Goal: Transaction & Acquisition: Purchase product/service

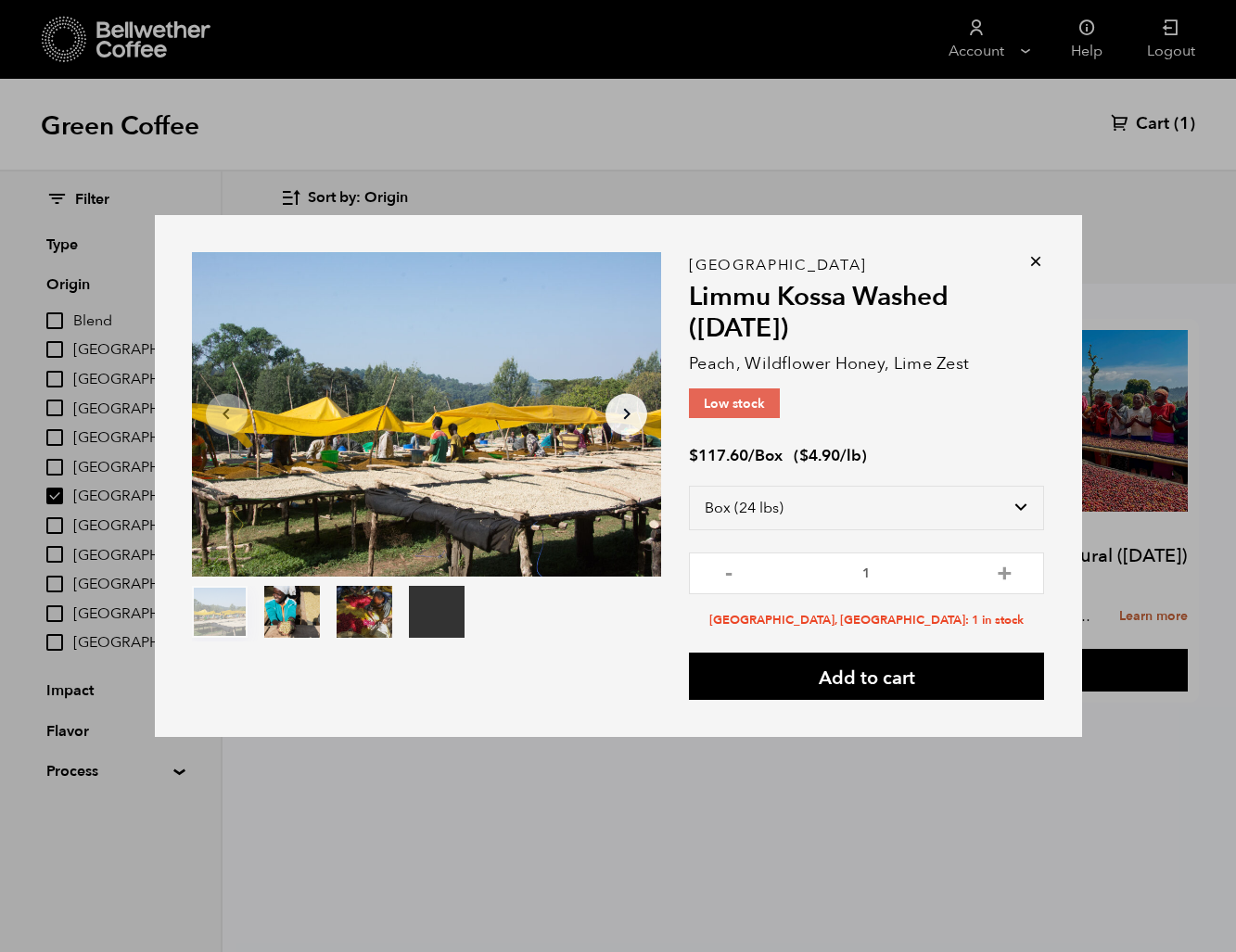
select select "box"
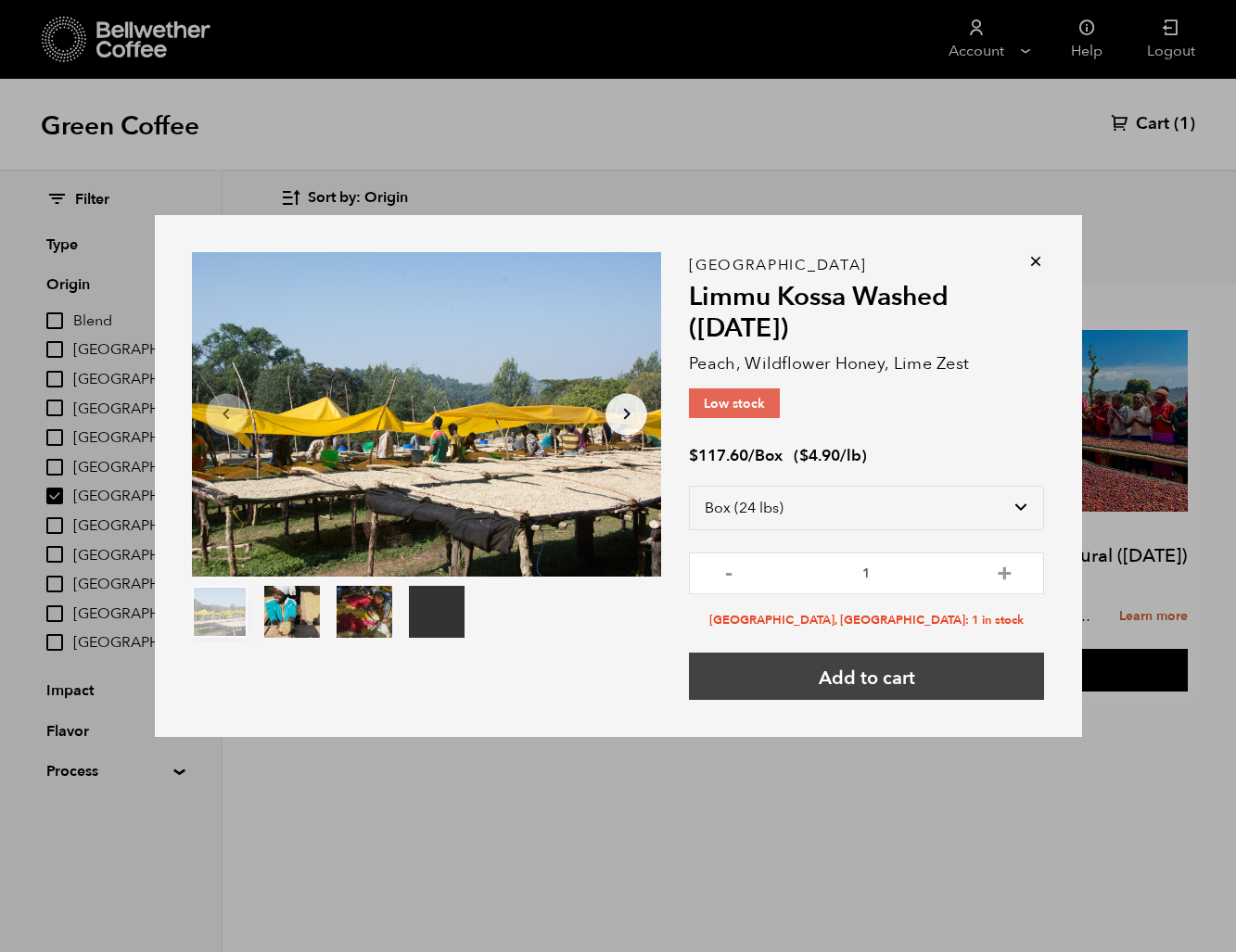
click at [904, 677] on button "Add to cart" at bounding box center [867, 676] width 355 height 47
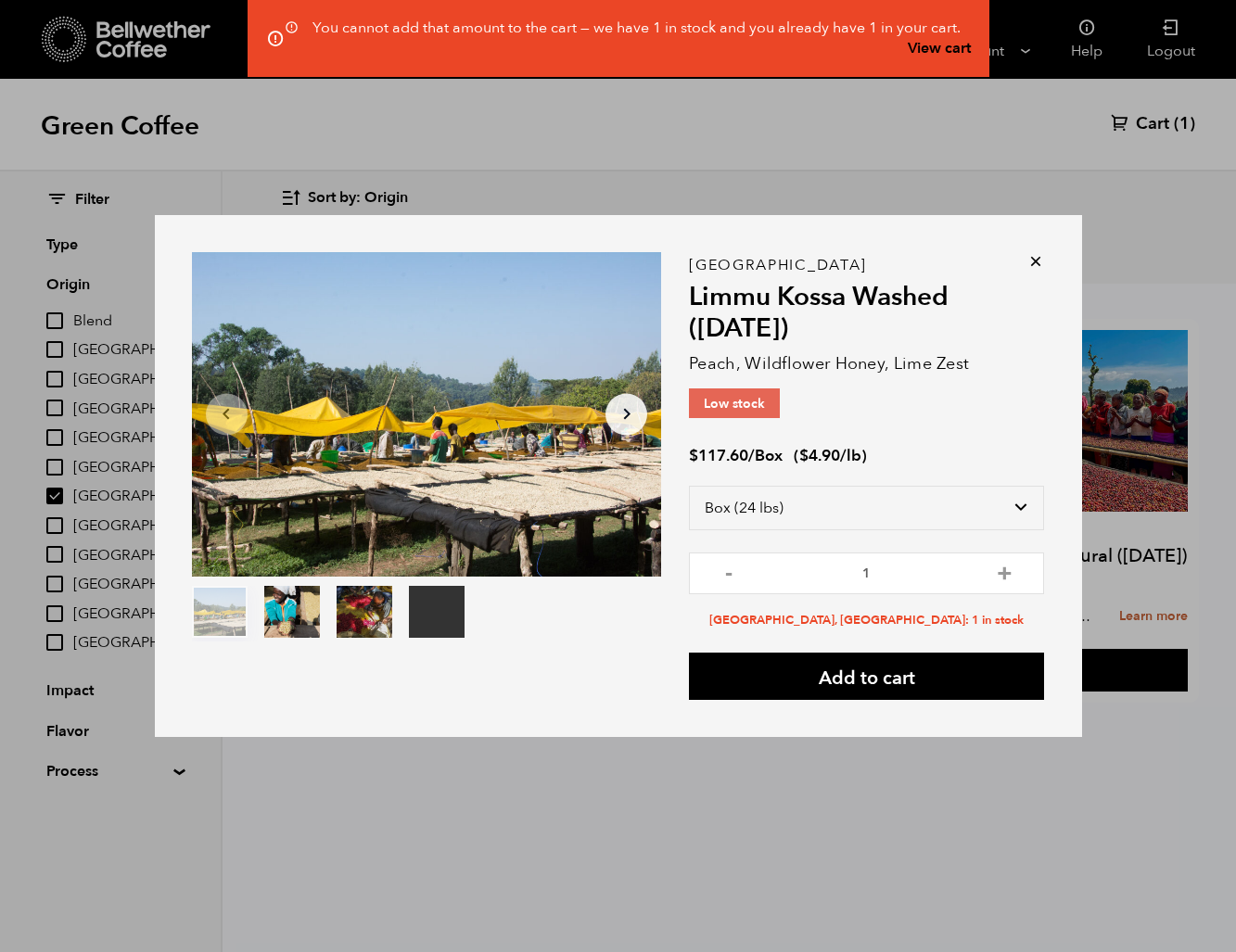
click at [1036, 265] on icon at bounding box center [1036, 262] width 19 height 19
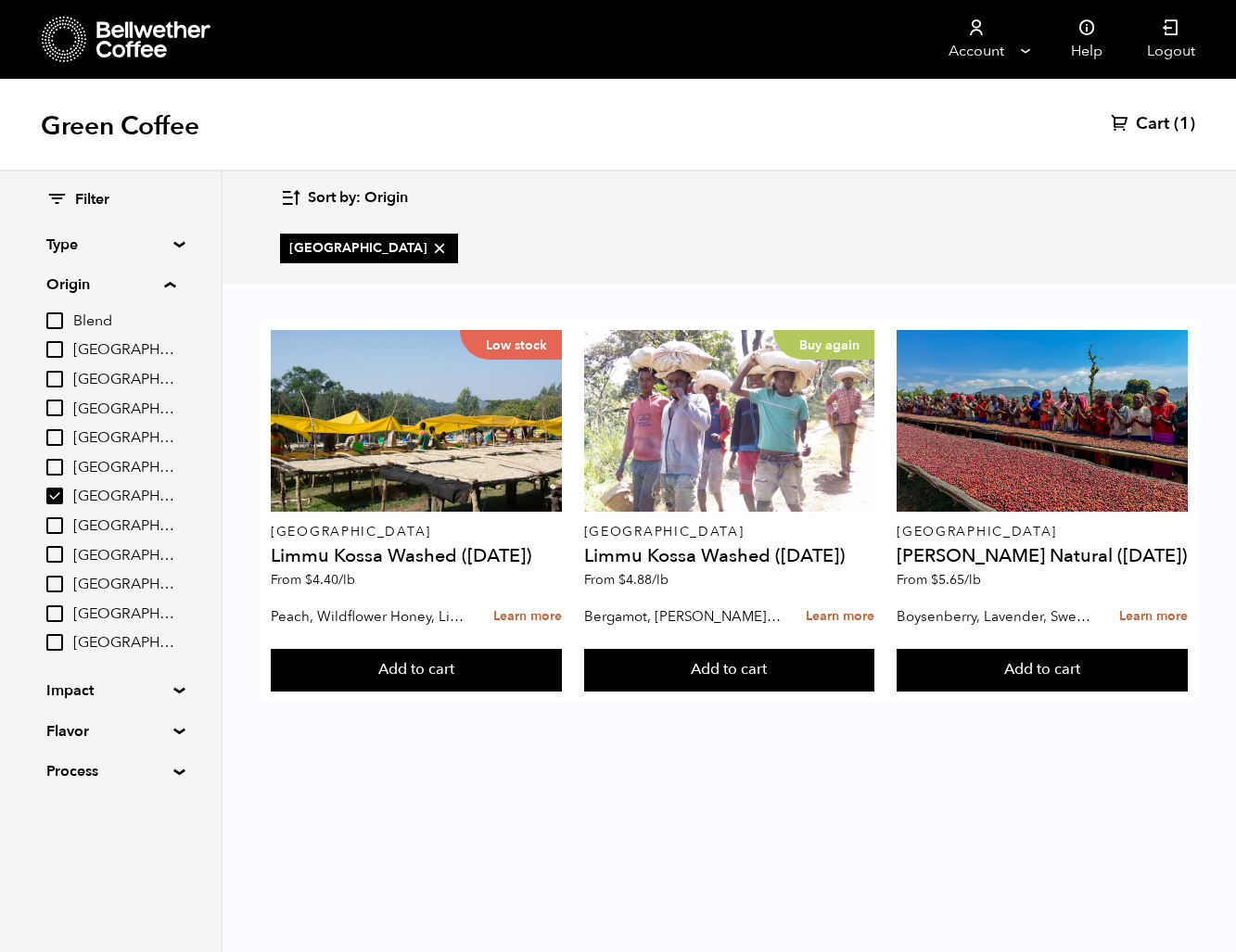
drag, startPoint x: 59, startPoint y: 497, endPoint x: 59, endPoint y: 475, distance: 22.0
click at [59, 497] on input "[GEOGRAPHIC_DATA]" at bounding box center [54, 496] width 17 height 17
checkbox input "false"
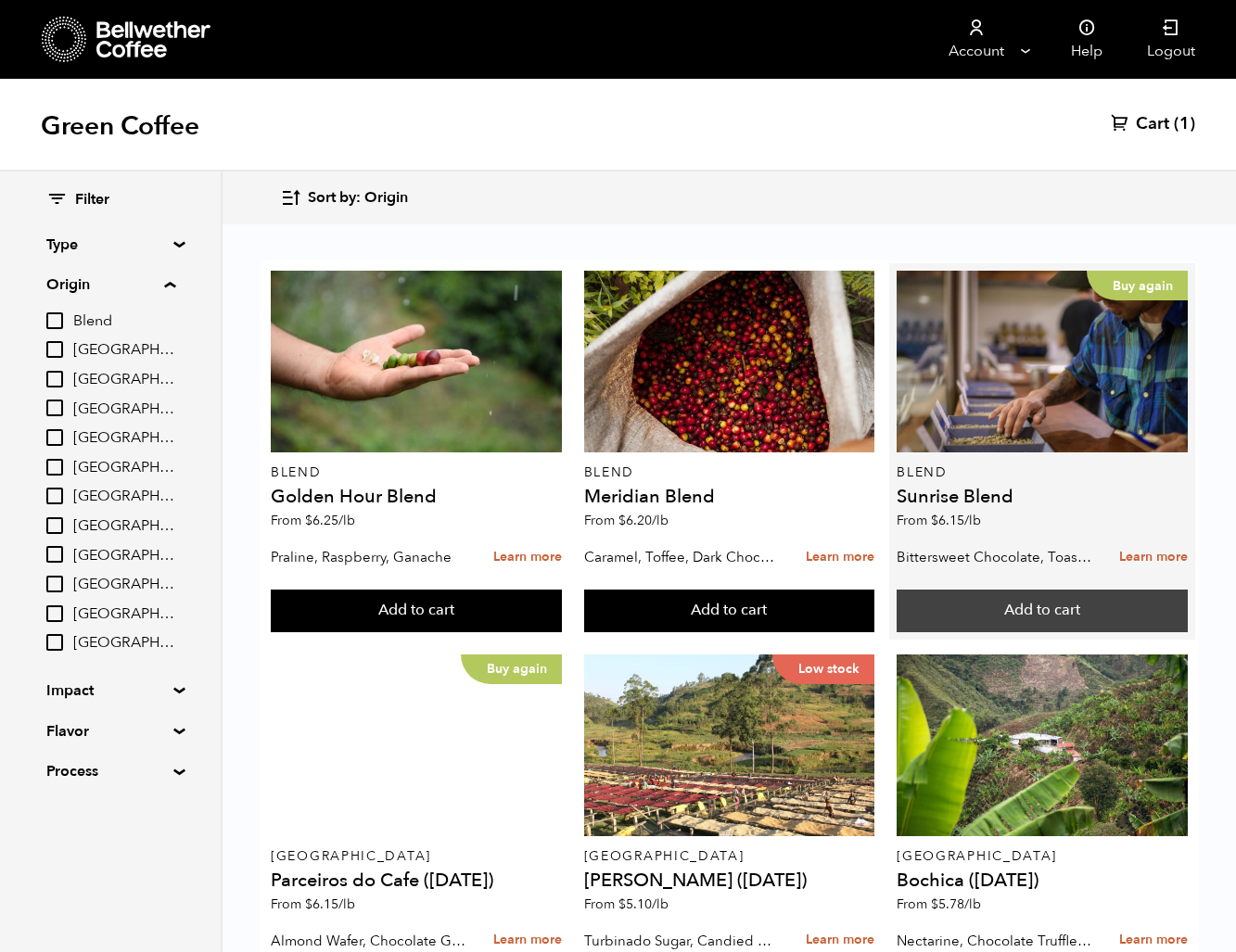
click at [562, 612] on button "Add to cart" at bounding box center [416, 610] width 291 height 42
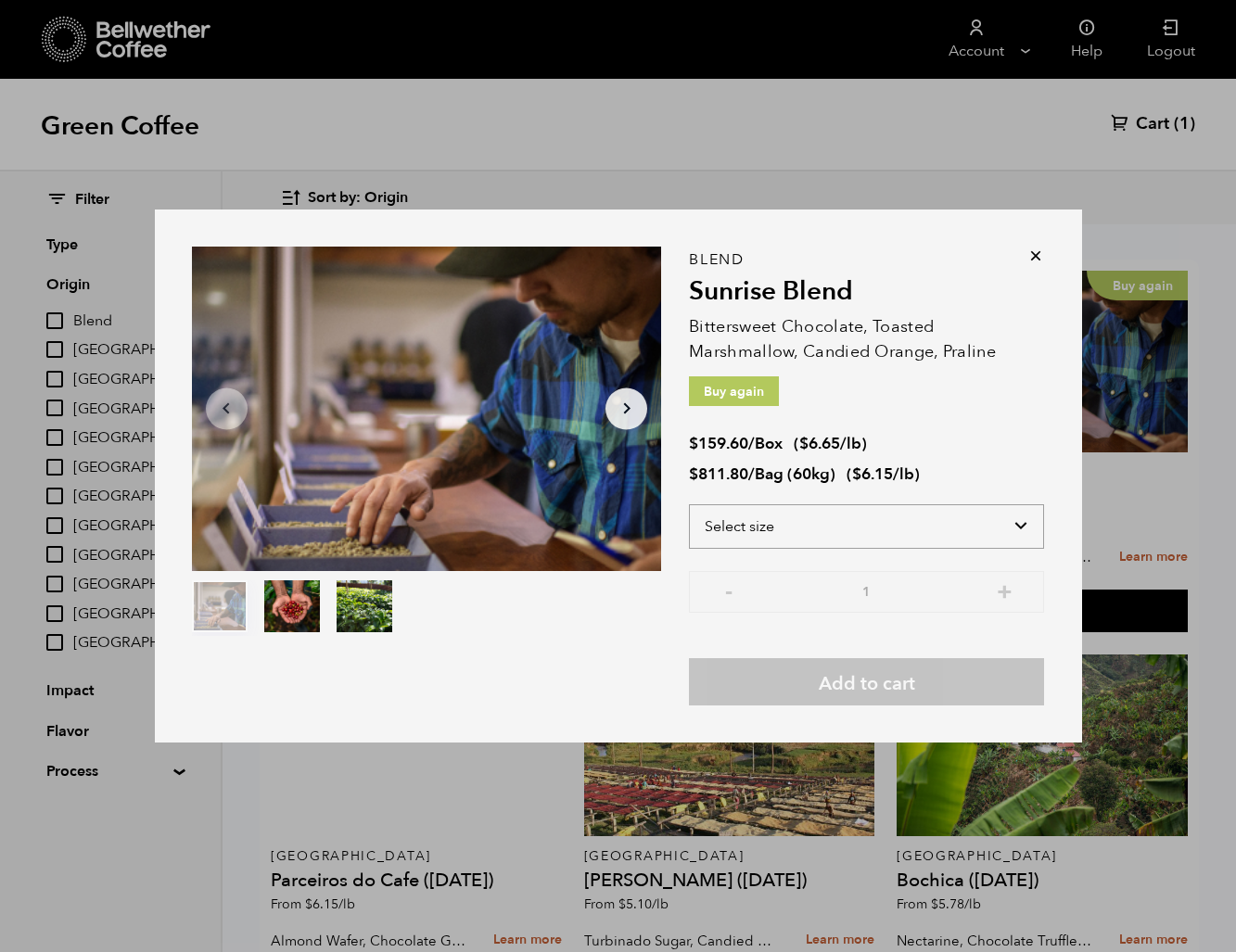
click at [954, 520] on select "Select size Bag (60kg) (132 lbs) Box (24 lbs)" at bounding box center [867, 526] width 355 height 44
select select "box"
click at [689, 504] on select "Select size Bag (60kg) (132 lbs) Box (24 lbs)" at bounding box center [867, 526] width 355 height 44
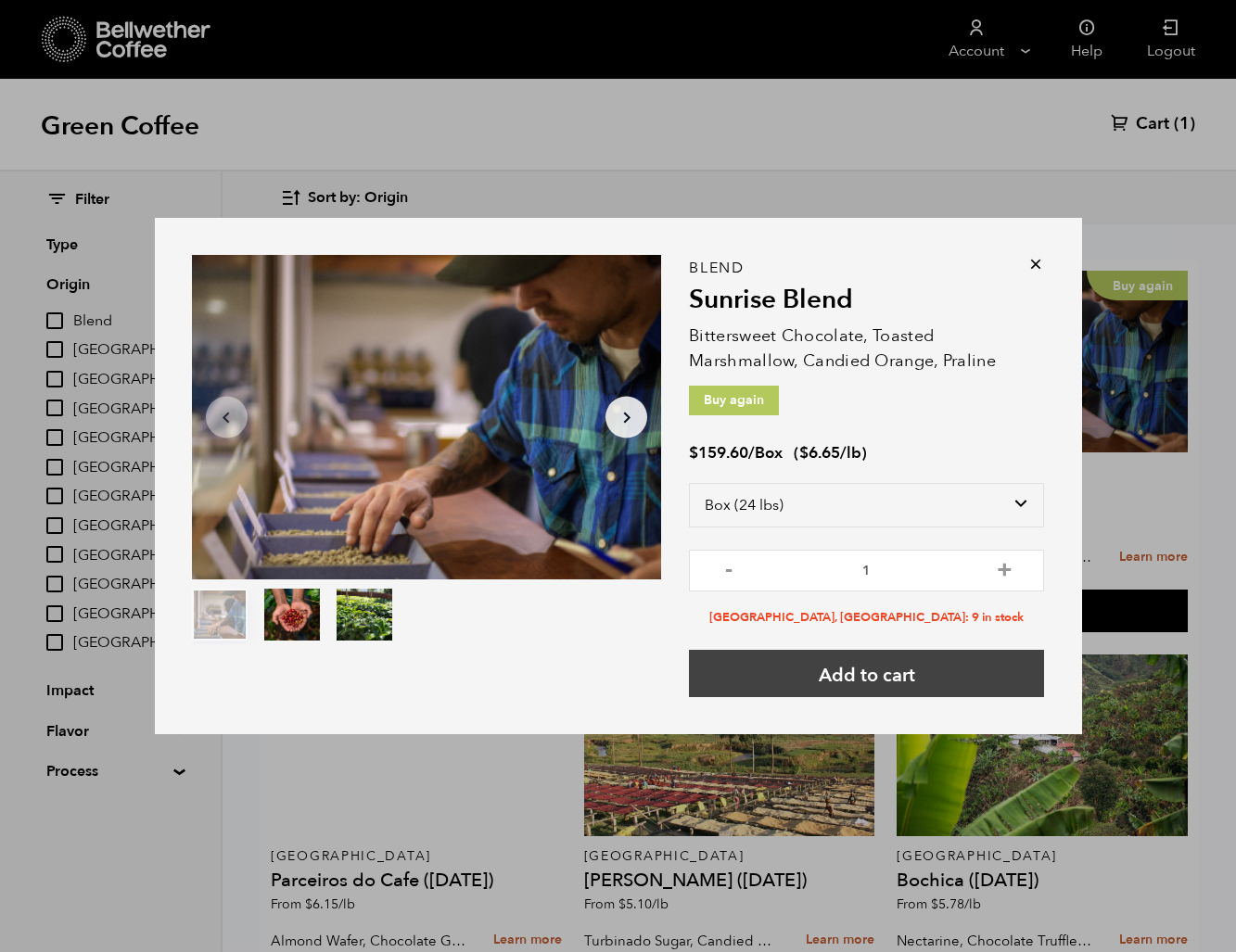
click at [949, 673] on button "Add to cart" at bounding box center [867, 673] width 355 height 47
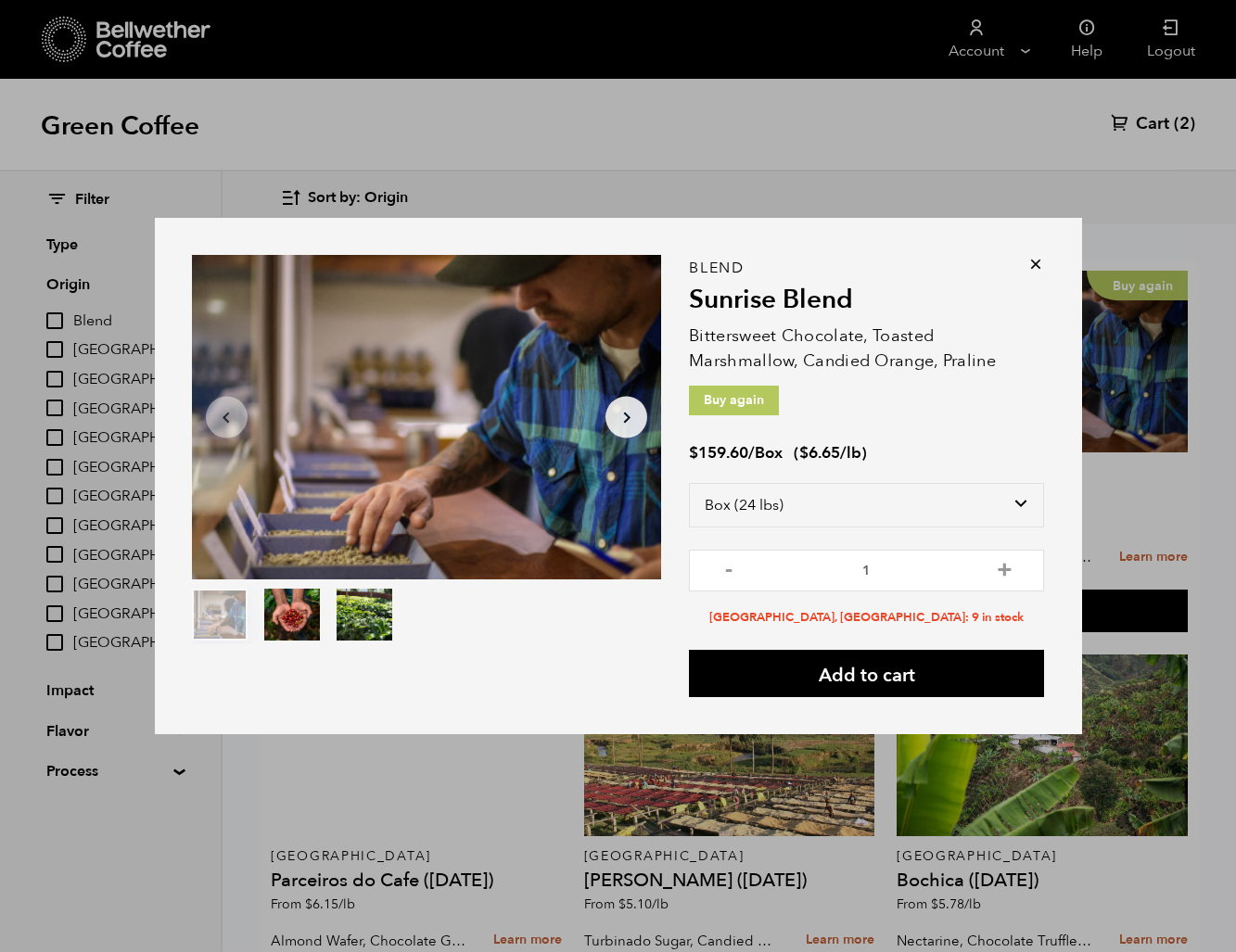
drag, startPoint x: 1036, startPoint y: 265, endPoint x: 1017, endPoint y: 252, distance: 23.0
click at [1036, 265] on icon at bounding box center [1036, 265] width 19 height 19
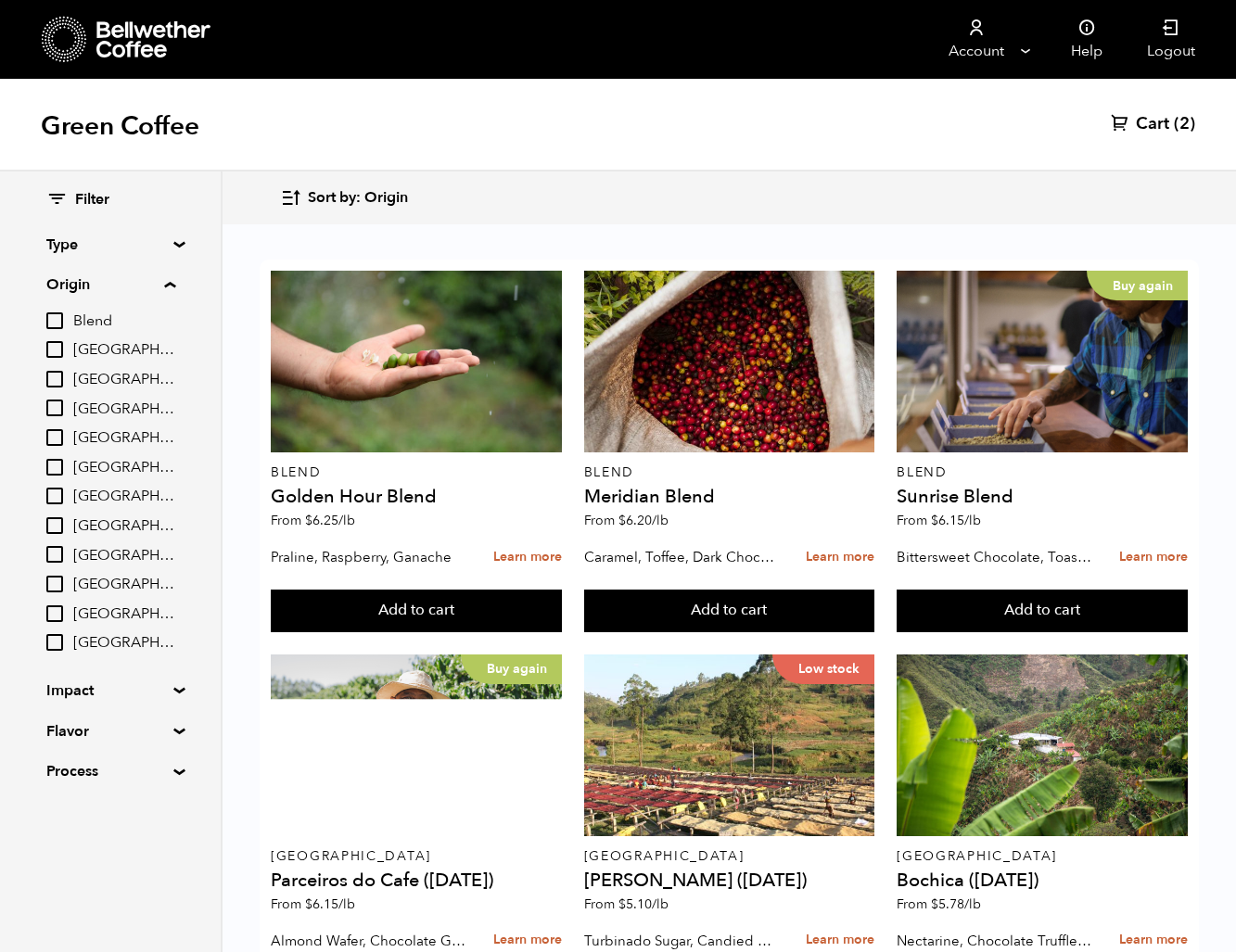
click at [1169, 125] on link "Cart (2)" at bounding box center [1153, 124] width 85 height 23
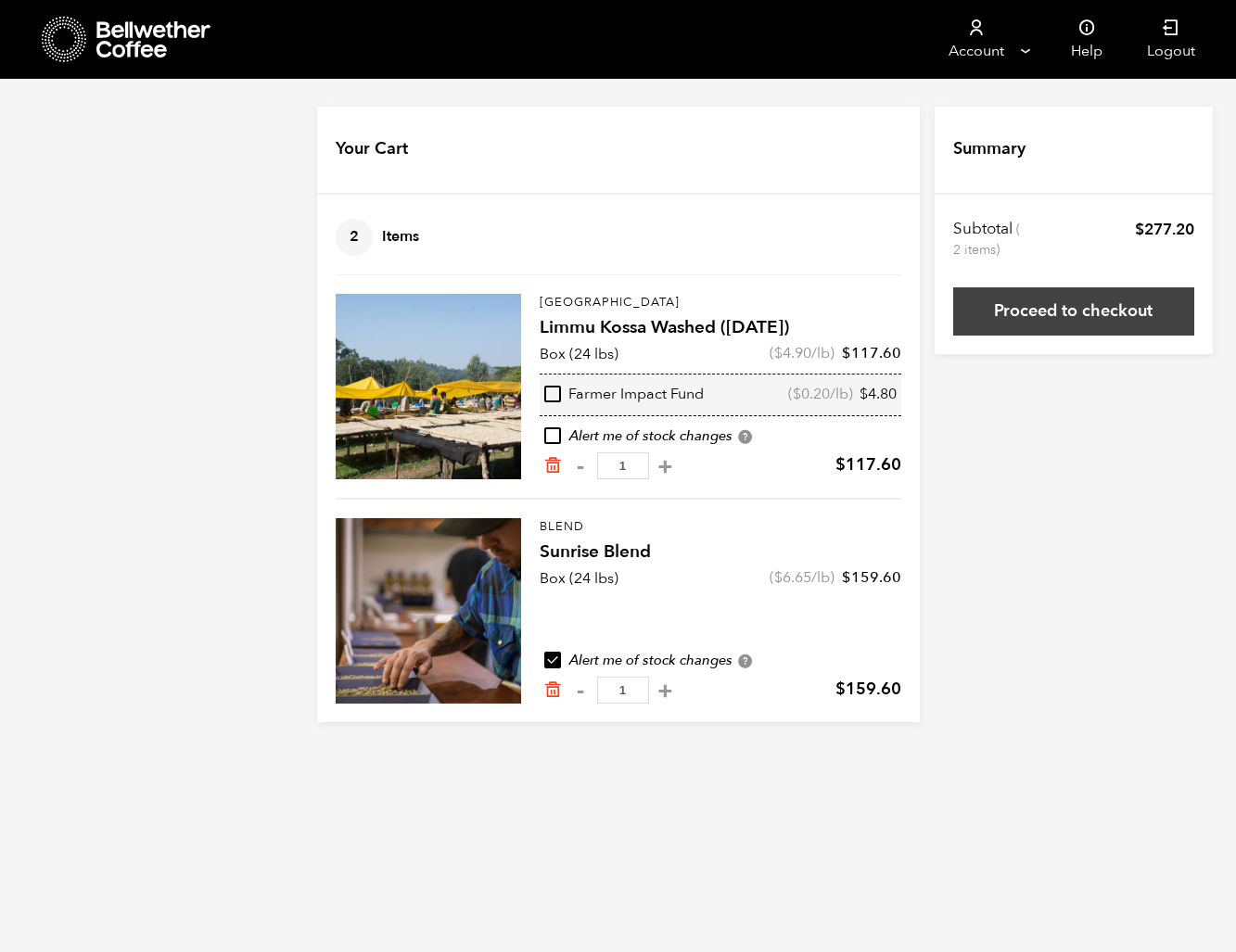
click at [1119, 324] on link "Proceed to checkout" at bounding box center [1074, 311] width 241 height 48
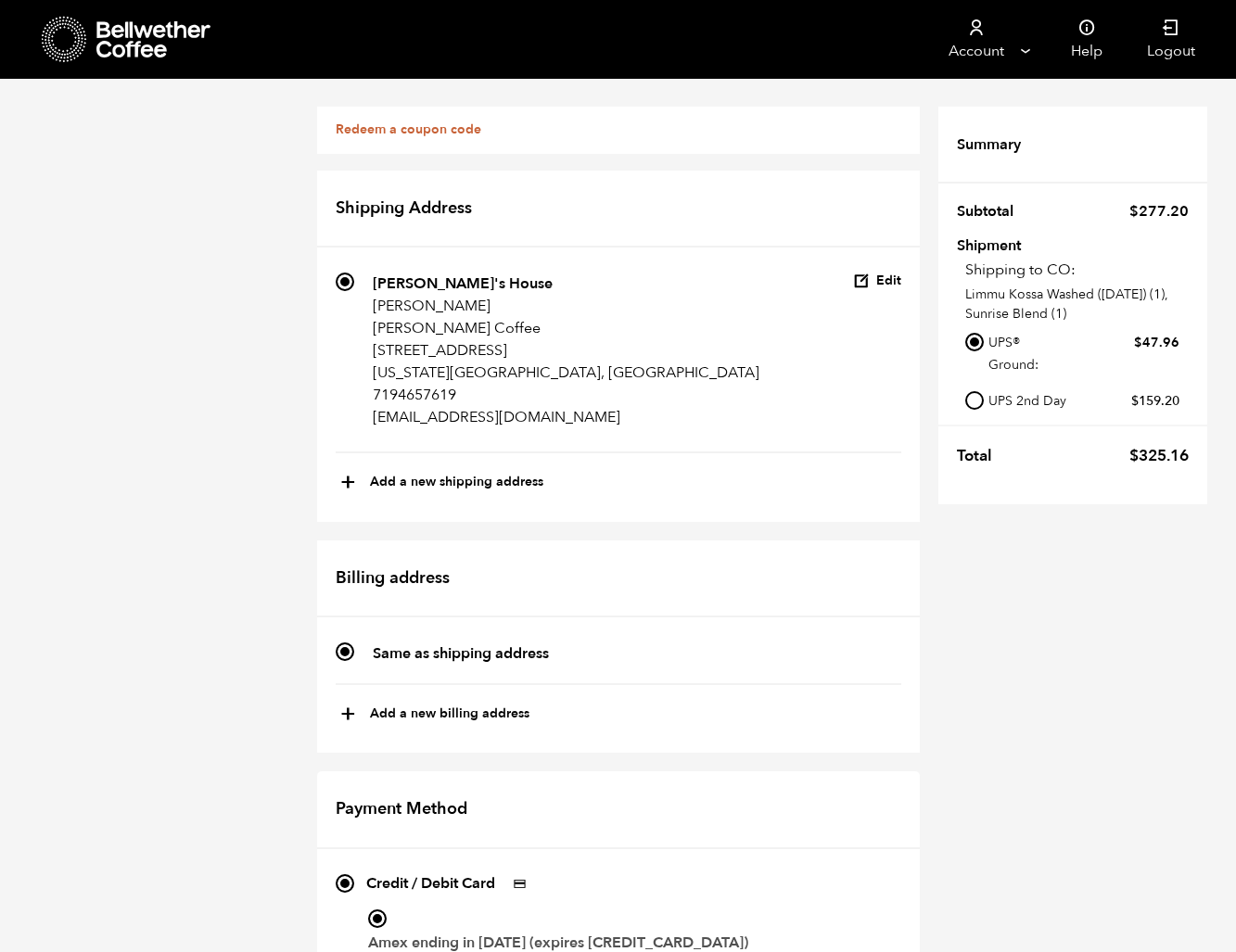
scroll to position [757, 0]
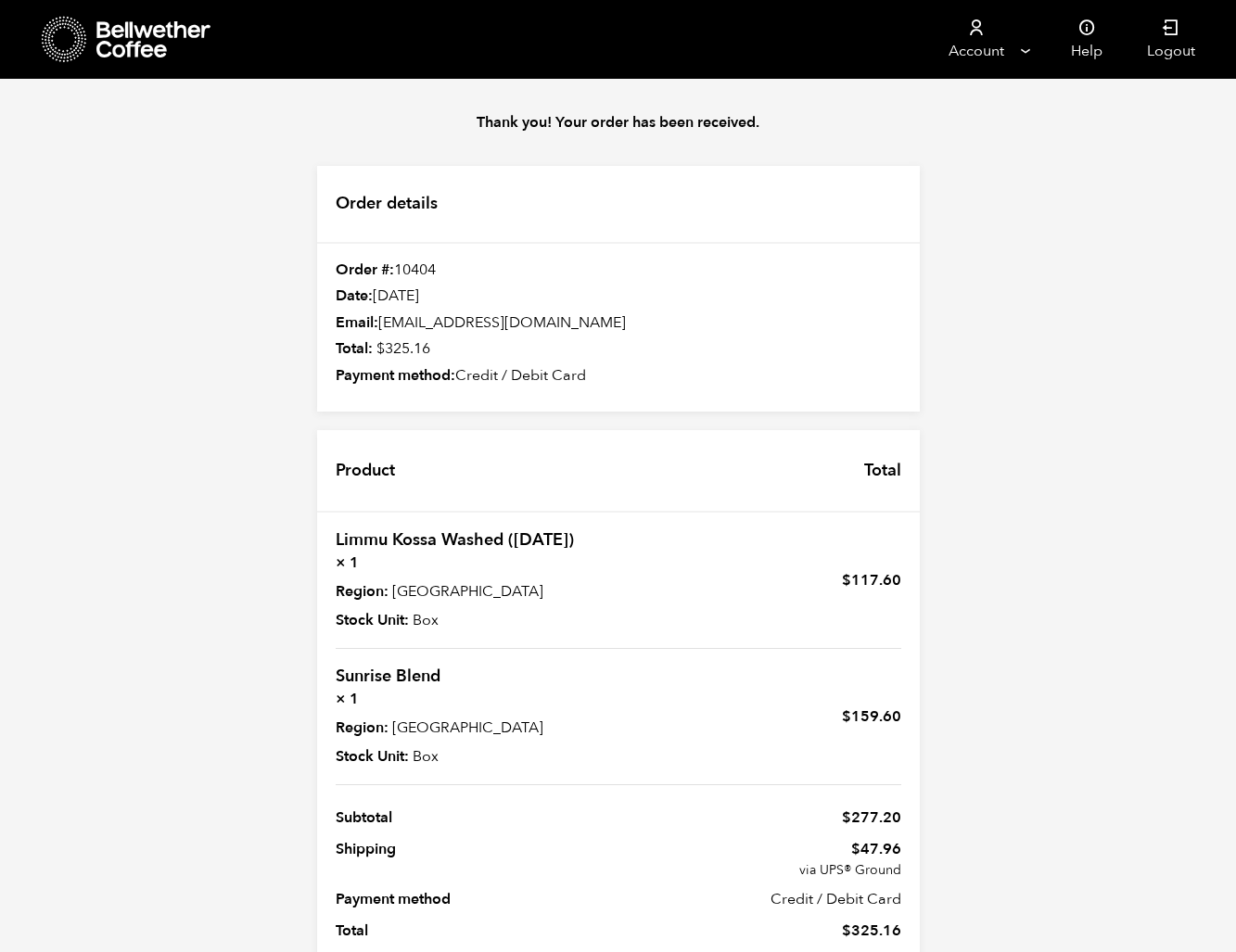
scroll to position [63, 0]
